Goal: Information Seeking & Learning: Learn about a topic

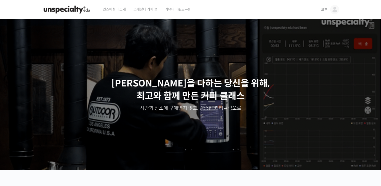
click at [324, 11] on span "오후" at bounding box center [324, 9] width 7 height 5
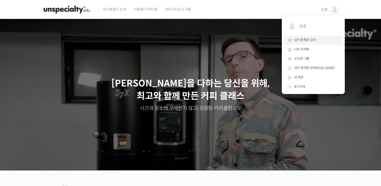
click at [308, 42] on span "내가 등록한 강의" at bounding box center [305, 40] width 22 height 4
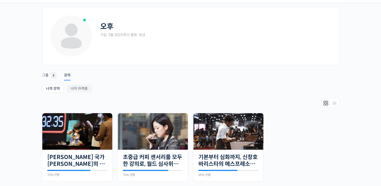
scroll to position [50, 0]
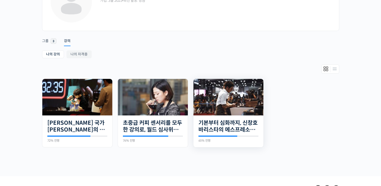
click at [239, 117] on div "20개의 수업 기본부터 심화까지, 신창호 바리스타의 에스프레소 AtoZ 65% 진행 최근 활동: 2024년 05월 26일 4:15 오후 신창호…" at bounding box center [228, 131] width 70 height 32
click at [237, 122] on link "기본부터 심화까지, 신창호 바리스타의 에스프레소 AtoZ" at bounding box center [228, 126] width 60 height 14
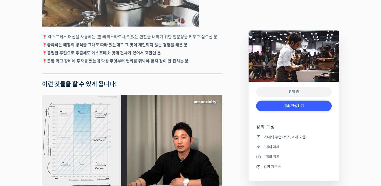
scroll to position [1032, 0]
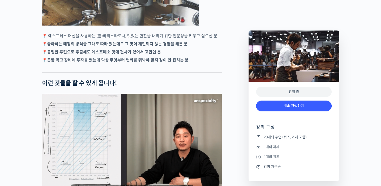
click at [44, 63] on p "📍 큰맘 먹고 장비에 투자를 했는데 막상 무엇부터 변화를 줘봐야 할지 감이 안 잡히는 분" at bounding box center [132, 60] width 180 height 7
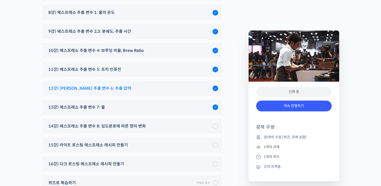
scroll to position [2820, 0]
